Goal: Transaction & Acquisition: Purchase product/service

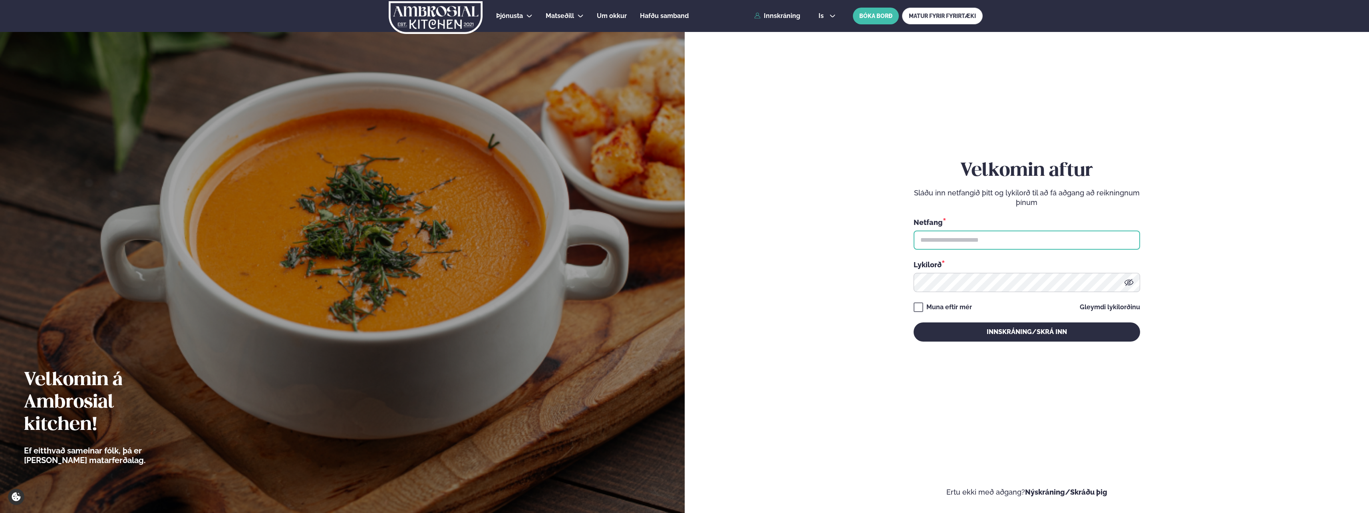
click at [995, 238] on input "text" at bounding box center [1026, 239] width 226 height 19
type input "**********"
click at [1009, 327] on button "Innskráning/Skrá inn" at bounding box center [1026, 331] width 226 height 19
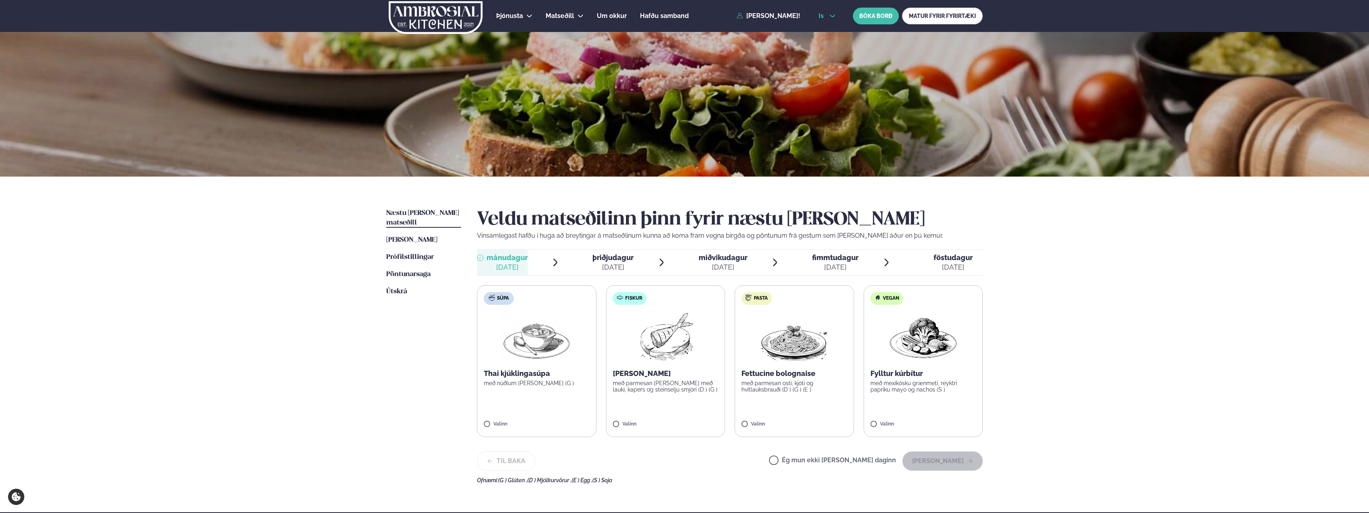
click at [834, 14] on icon at bounding box center [832, 16] width 6 height 6
click at [826, 32] on link "en" at bounding box center [827, 30] width 30 height 16
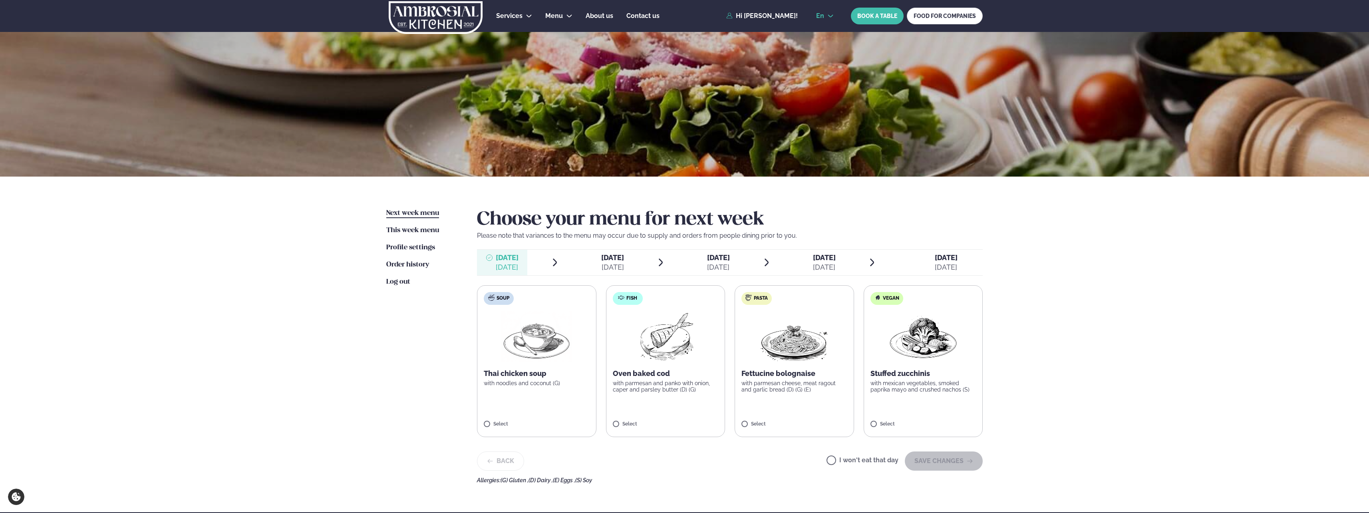
click at [833, 17] on icon at bounding box center [830, 16] width 6 height 6
click at [824, 46] on link "is" at bounding box center [825, 46] width 30 height 16
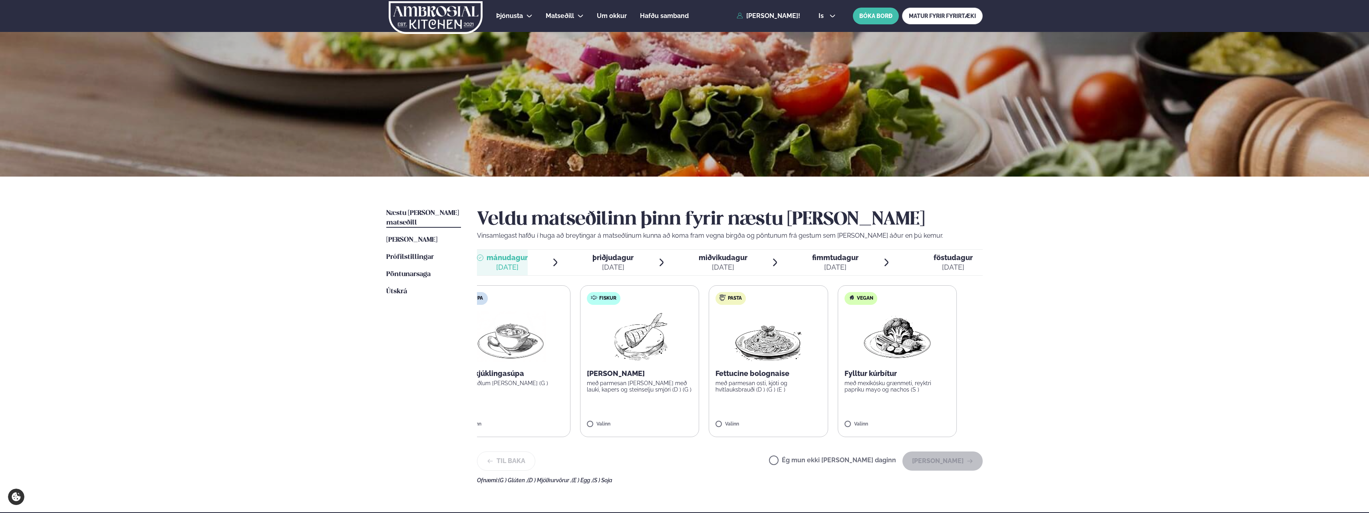
click at [649, 378] on p "[PERSON_NAME]" at bounding box center [640, 374] width 106 height 10
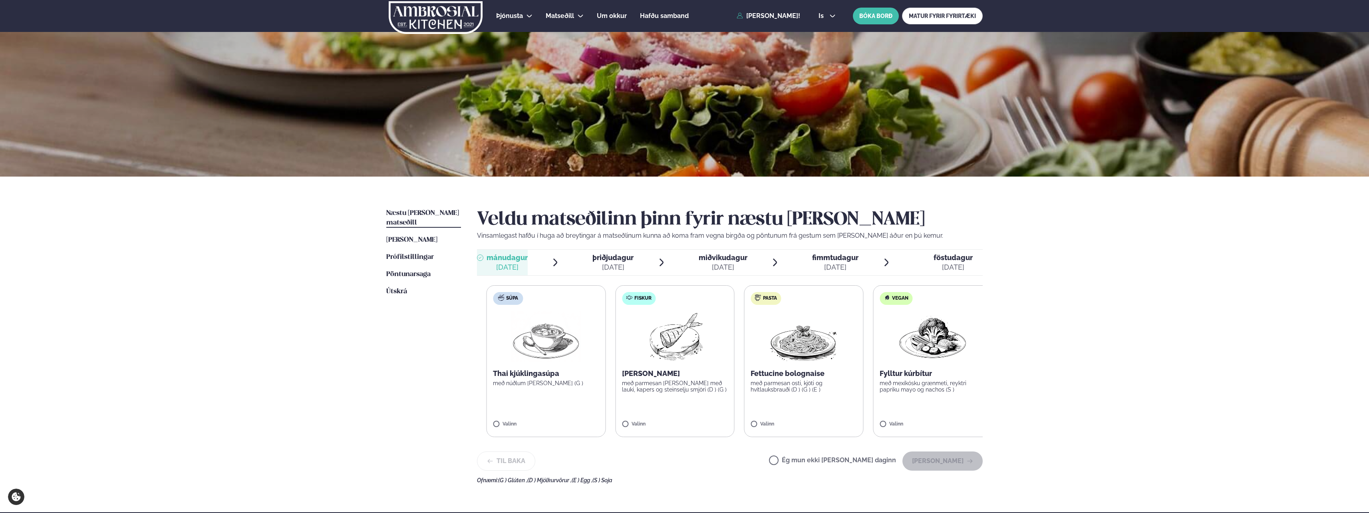
click at [634, 373] on p "[PERSON_NAME]" at bounding box center [675, 374] width 106 height 10
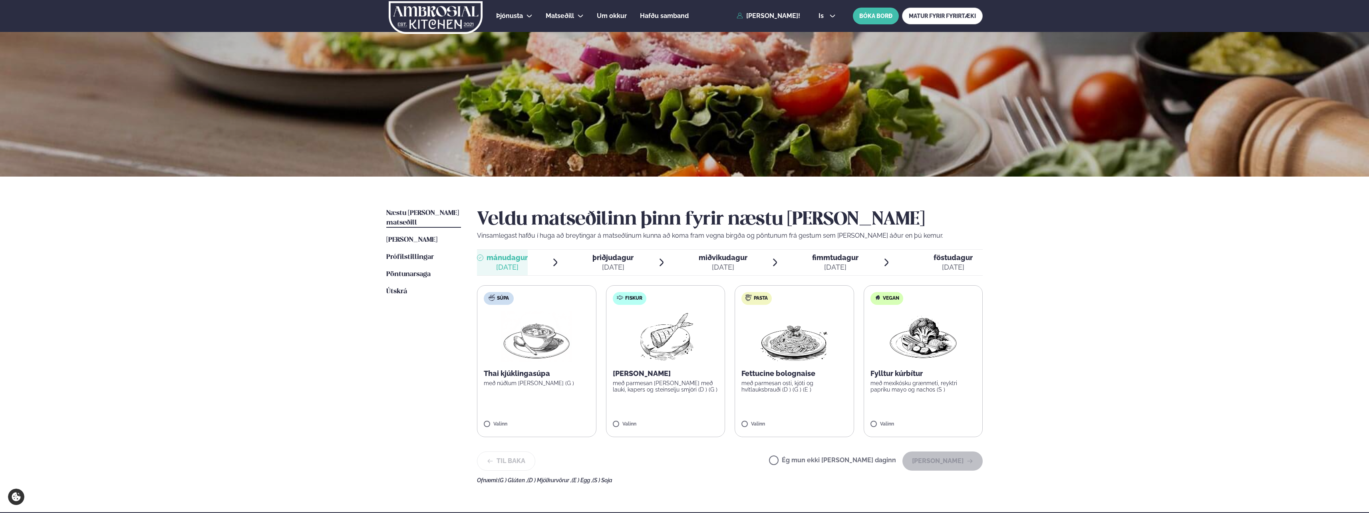
click at [661, 377] on p "[PERSON_NAME]" at bounding box center [666, 374] width 106 height 10
click at [661, 373] on p "[PERSON_NAME]" at bounding box center [666, 374] width 106 height 10
click at [832, 16] on icon at bounding box center [832, 16] width 6 height 6
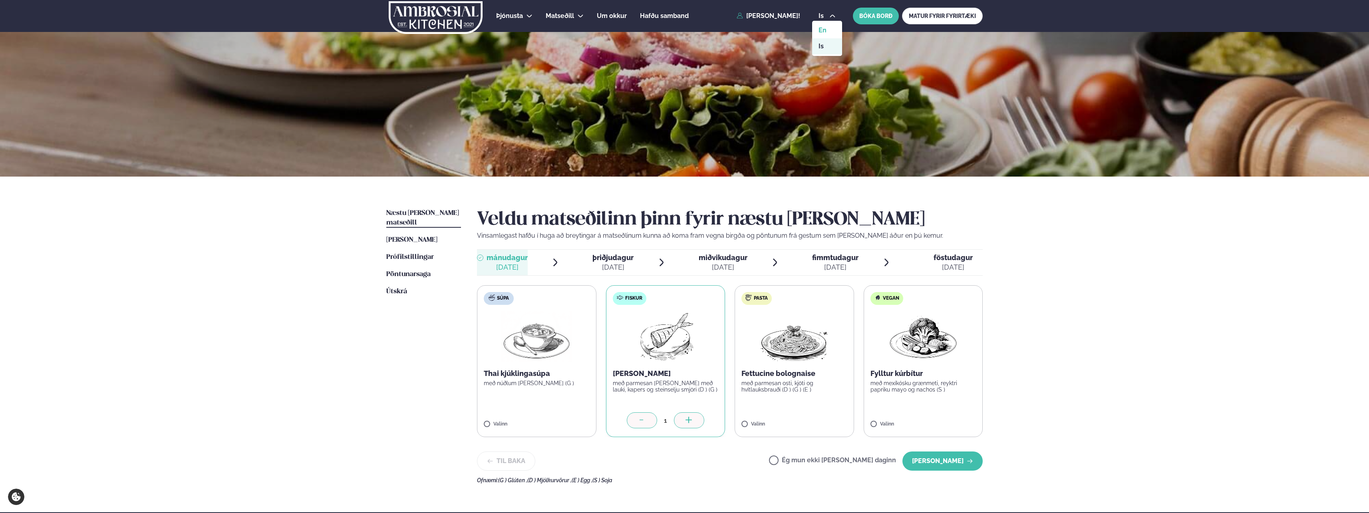
click at [825, 31] on link "en" at bounding box center [827, 30] width 30 height 16
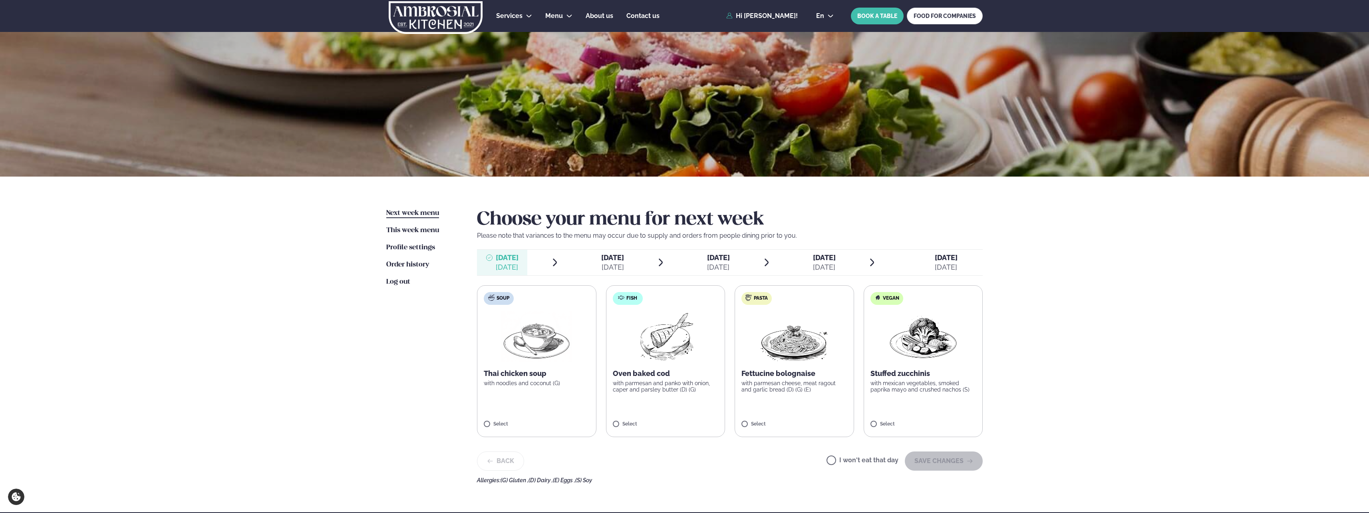
click at [643, 389] on p "with parmesan and panko with onion, caper and parsley butter (D) (G)" at bounding box center [666, 386] width 106 height 13
click at [946, 463] on button "SAVE CHANGES" at bounding box center [944, 460] width 78 height 19
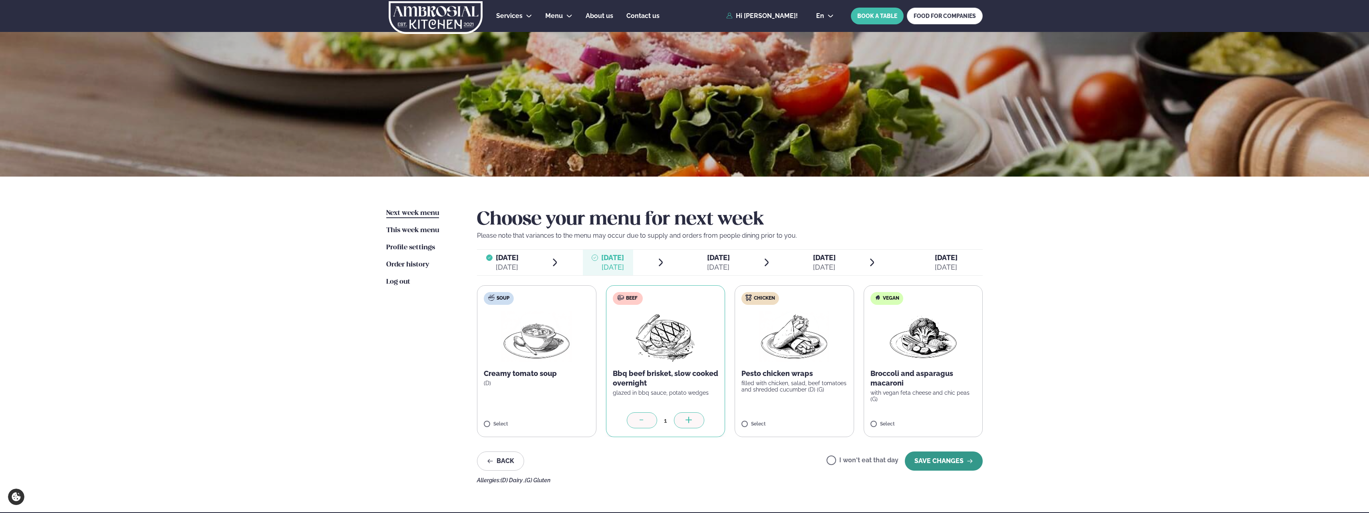
click at [946, 460] on button "SAVE CHANGES" at bounding box center [944, 460] width 78 height 19
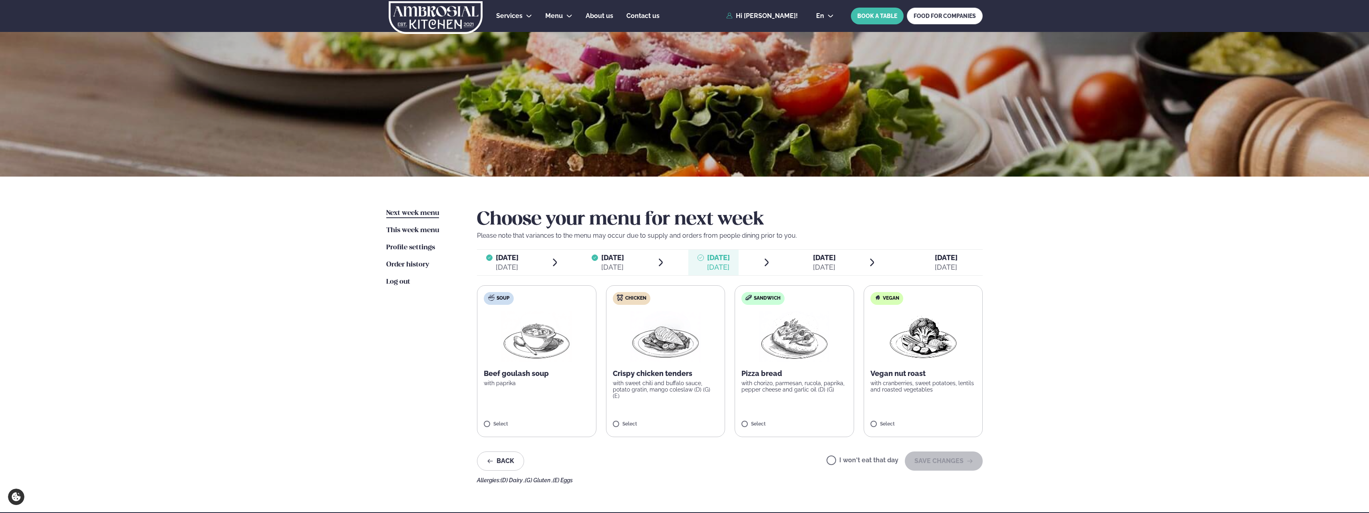
click at [780, 470] on div "Back I won't eat that day SAVE CHANGES" at bounding box center [730, 460] width 506 height 19
click at [946, 463] on button "SAVE CHANGES" at bounding box center [944, 460] width 78 height 19
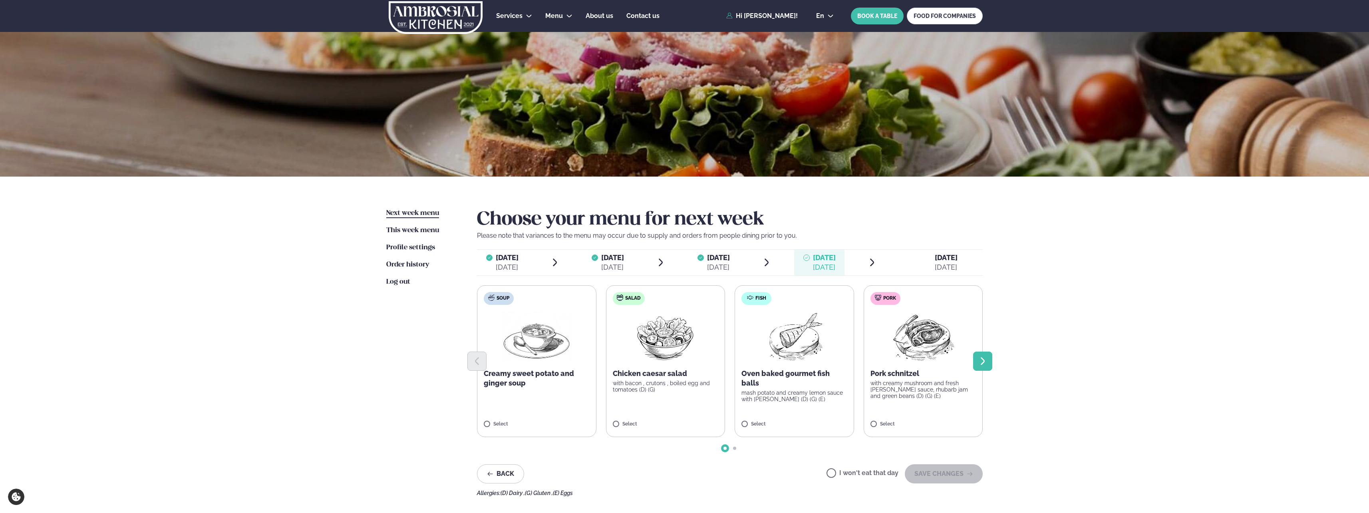
click at [983, 360] on icon "Next slide" at bounding box center [983, 361] width 4 height 8
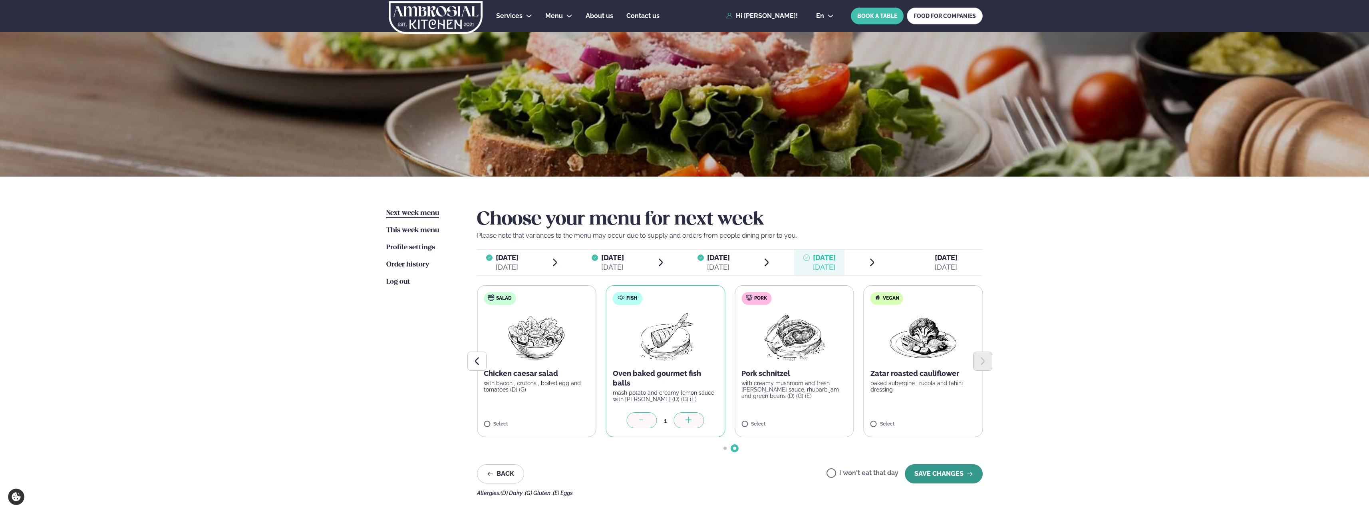
click at [953, 475] on button "SAVE CHANGES" at bounding box center [944, 473] width 78 height 19
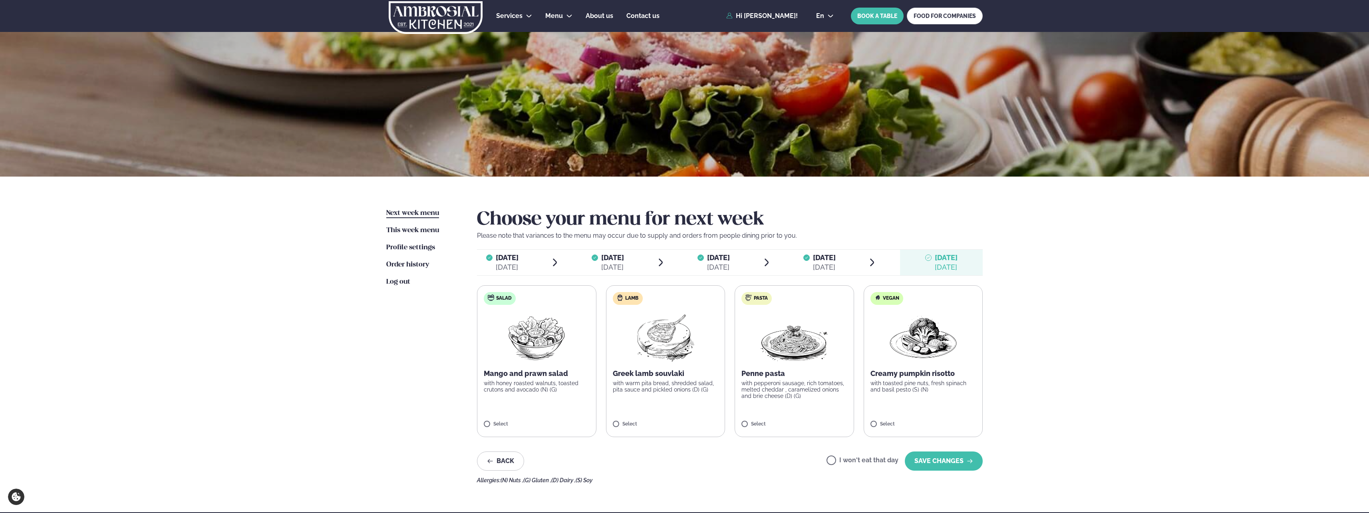
click at [830, 258] on span "[DATE]" at bounding box center [824, 257] width 23 height 8
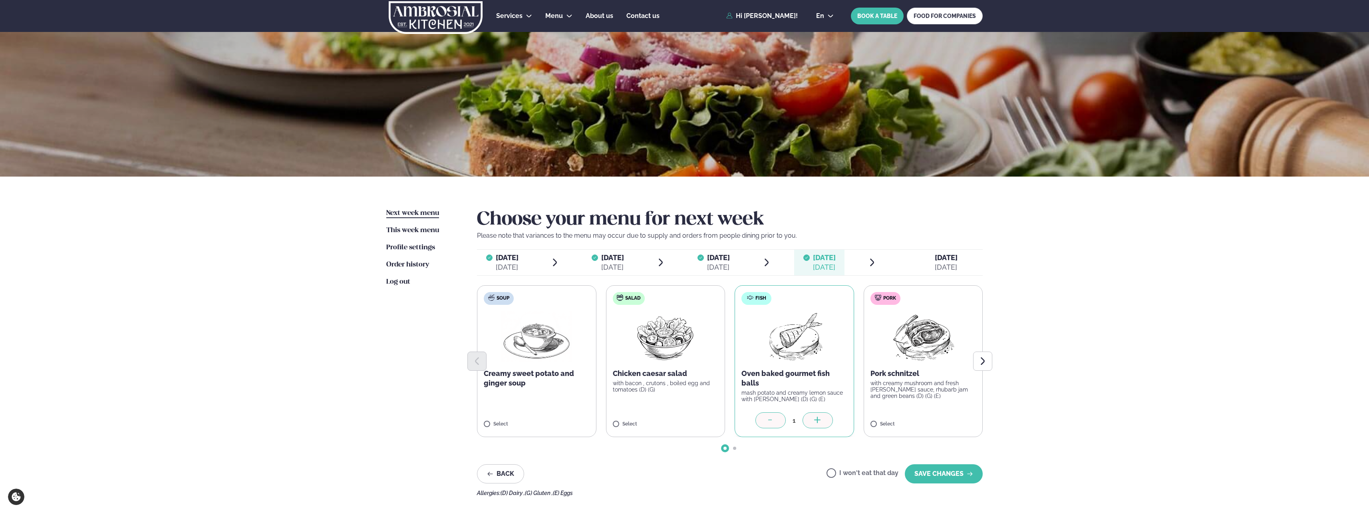
click at [834, 471] on label "I won't eat that day" at bounding box center [862, 474] width 72 height 8
click at [941, 471] on button "SAVE CHANGES" at bounding box center [944, 473] width 78 height 19
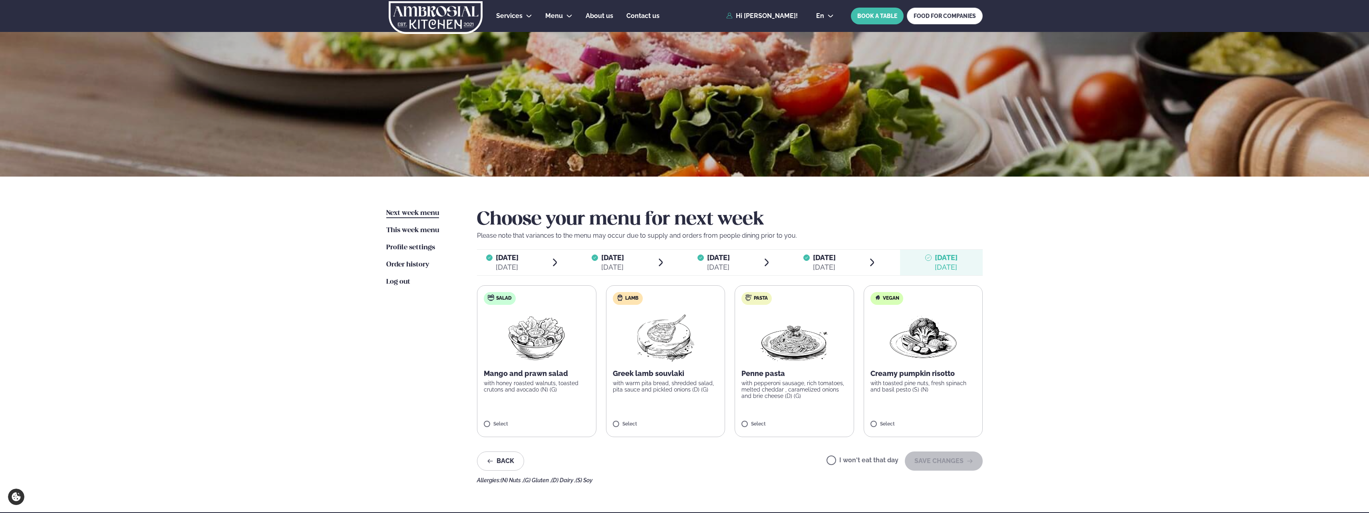
click at [835, 461] on label "I won't eat that day" at bounding box center [862, 461] width 72 height 8
click at [943, 460] on button "SAVE CHANGES" at bounding box center [944, 460] width 78 height 19
